Goal: Information Seeking & Learning: Learn about a topic

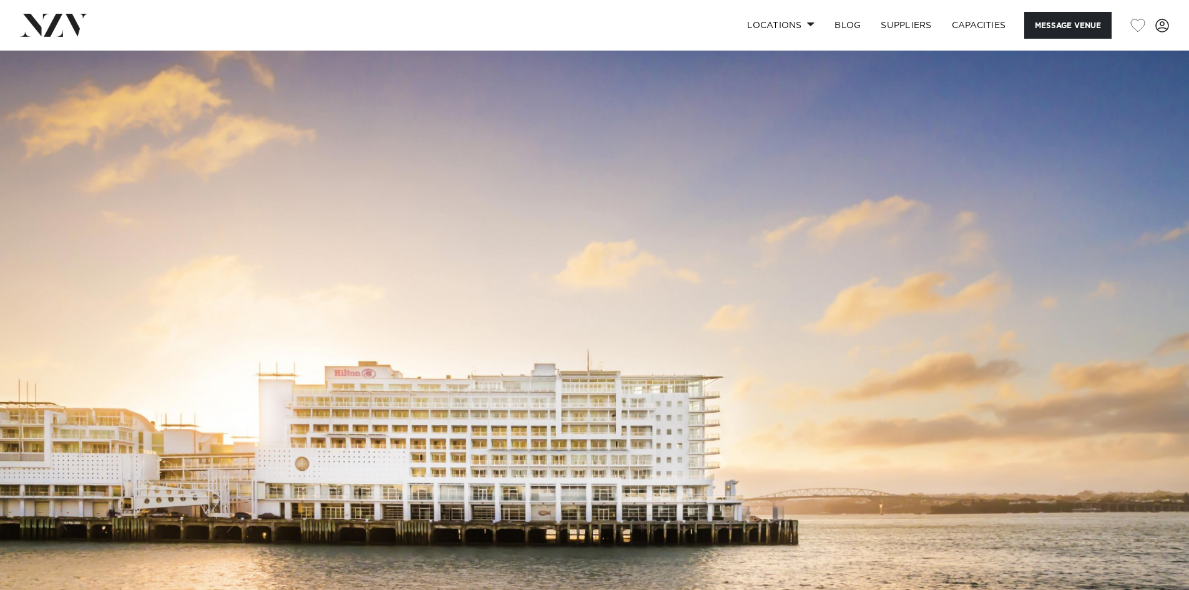
click at [602, 242] on img at bounding box center [594, 329] width 1189 height 557
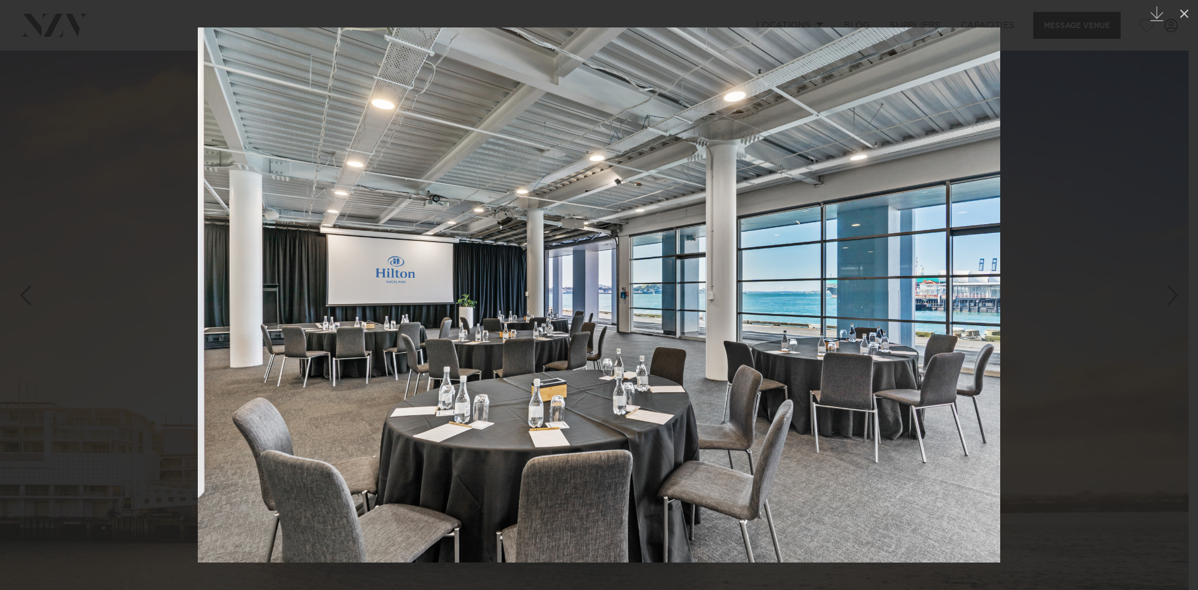
click at [1110, 337] on div at bounding box center [599, 295] width 1198 height 590
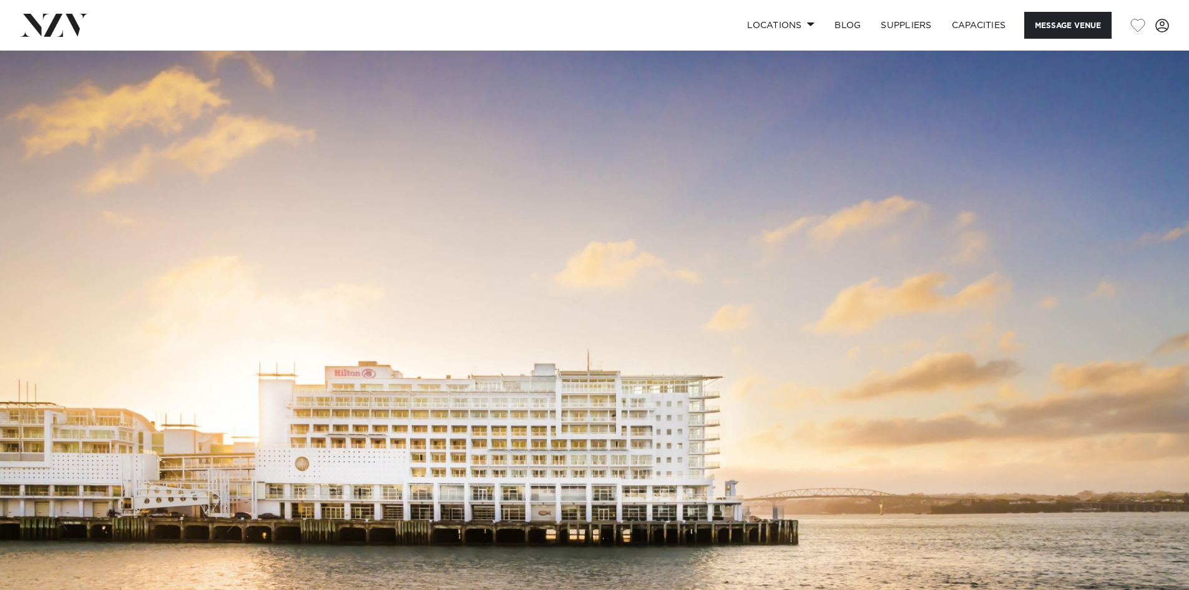
click at [1102, 341] on img at bounding box center [594, 329] width 1189 height 557
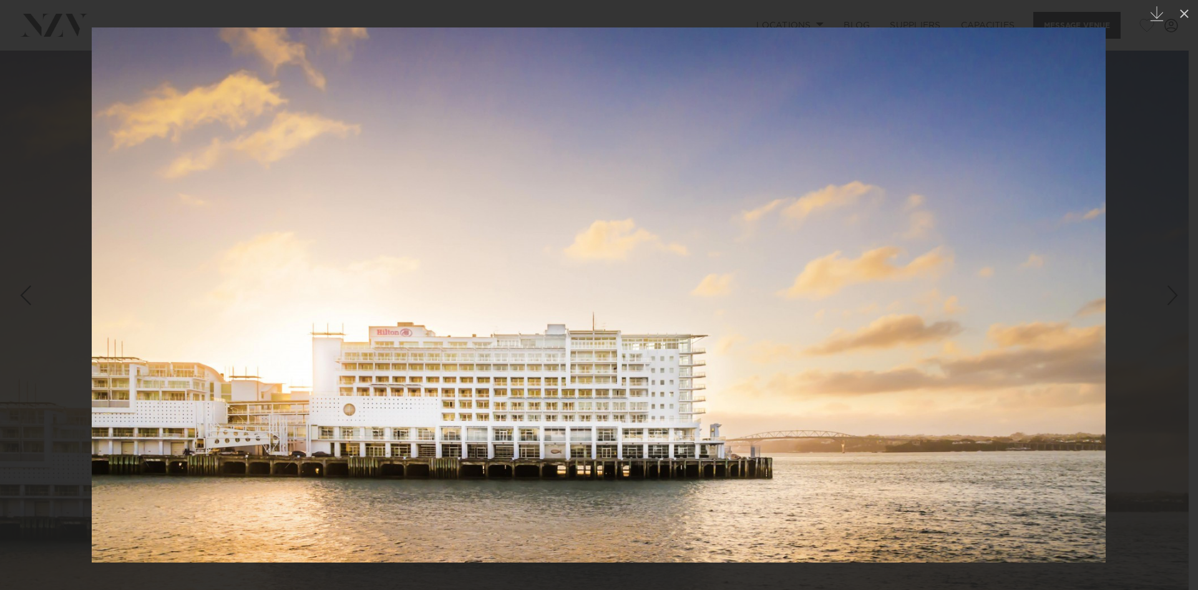
drag, startPoint x: 1102, startPoint y: 341, endPoint x: 1097, endPoint y: 347, distance: 8.0
click at [1101, 345] on img at bounding box center [599, 294] width 1014 height 535
click at [780, 335] on img at bounding box center [599, 294] width 1014 height 535
drag, startPoint x: 512, startPoint y: 132, endPoint x: 482, endPoint y: 134, distance: 30.6
click at [512, 132] on img at bounding box center [599, 294] width 1014 height 535
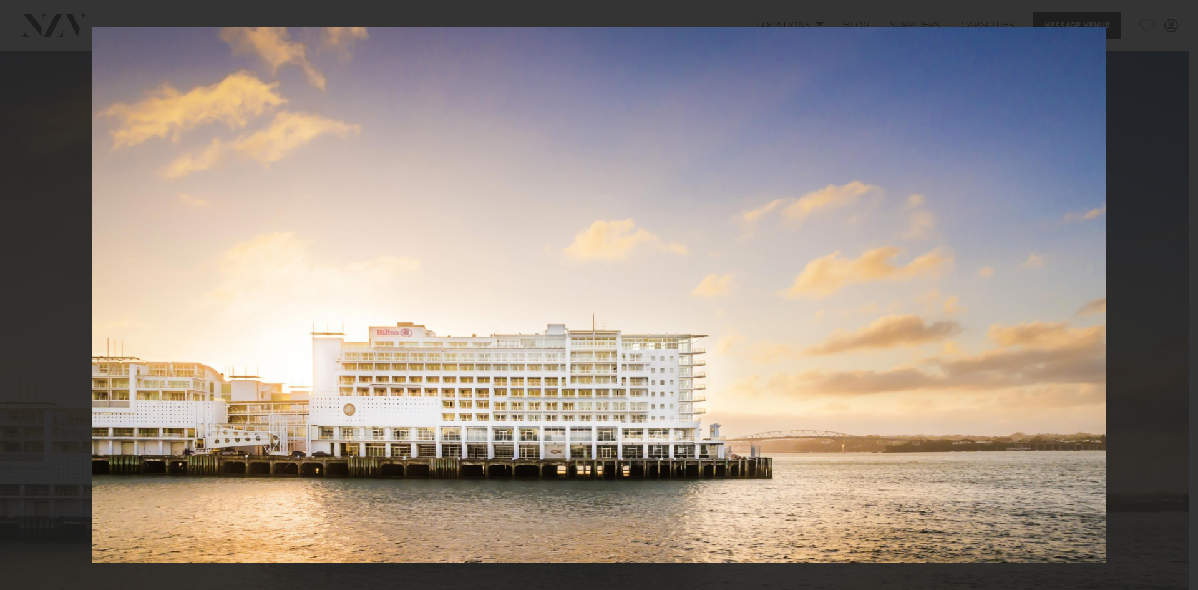
drag, startPoint x: 261, startPoint y: 35, endPoint x: 264, endPoint y: 14, distance: 21.4
click at [259, 35] on img at bounding box center [599, 294] width 1014 height 535
